Goal: Task Accomplishment & Management: Understand process/instructions

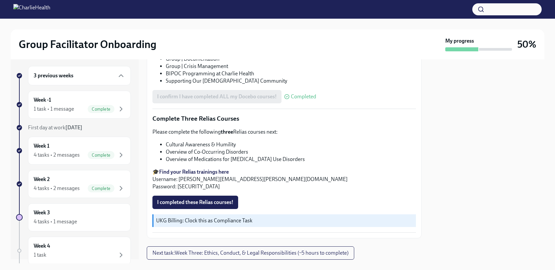
scroll to position [486, 0]
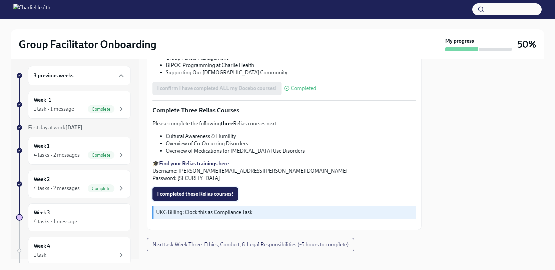
click at [216, 194] on span "I completed these Relias courses!" at bounding box center [195, 194] width 76 height 7
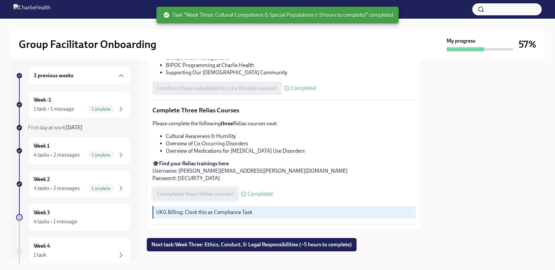
scroll to position [493, 0]
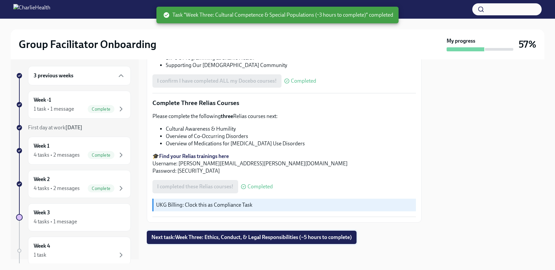
click at [218, 234] on span "Next task : Week Three: Ethics, Conduct, & Legal Responsibilities (~5 hours to …" at bounding box center [251, 237] width 200 height 7
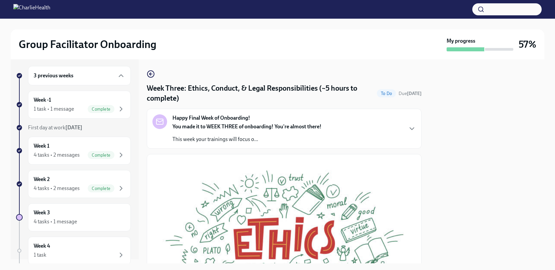
click at [229, 115] on strong "Happy Final Week of Onboarding!" at bounding box center [211, 117] width 78 height 7
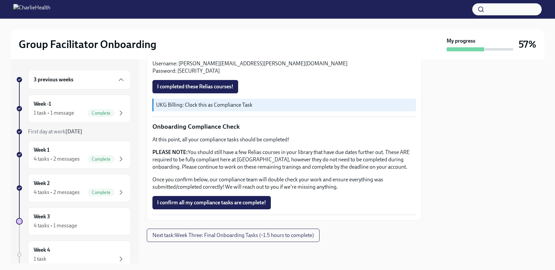
click at [78, 81] on div "3 previous weeks" at bounding box center [79, 80] width 91 height 8
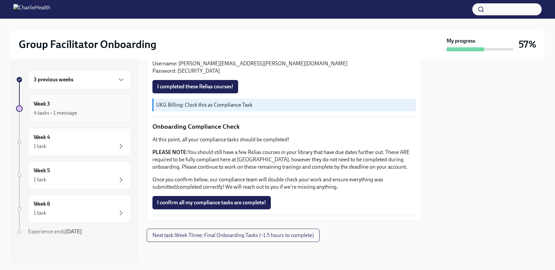
click at [69, 111] on div "4 tasks • 1 message" at bounding box center [55, 112] width 43 height 7
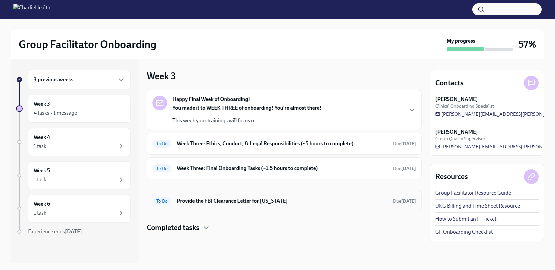
click at [190, 204] on h6 "Provide the FBI Clearance Letter for [US_STATE]" at bounding box center [282, 200] width 211 height 7
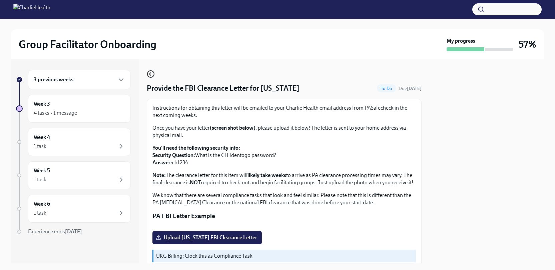
click at [151, 77] on circle "button" at bounding box center [150, 74] width 7 height 7
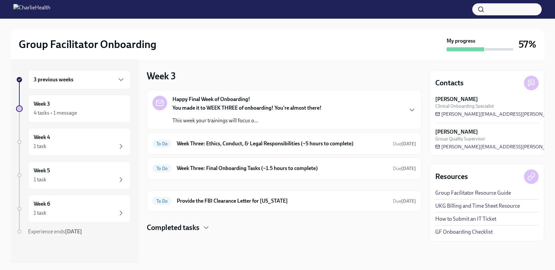
click at [466, 205] on link "UKG Billing and Time Sheet Resource" at bounding box center [477, 205] width 85 height 7
